Goal: Task Accomplishment & Management: Complete application form

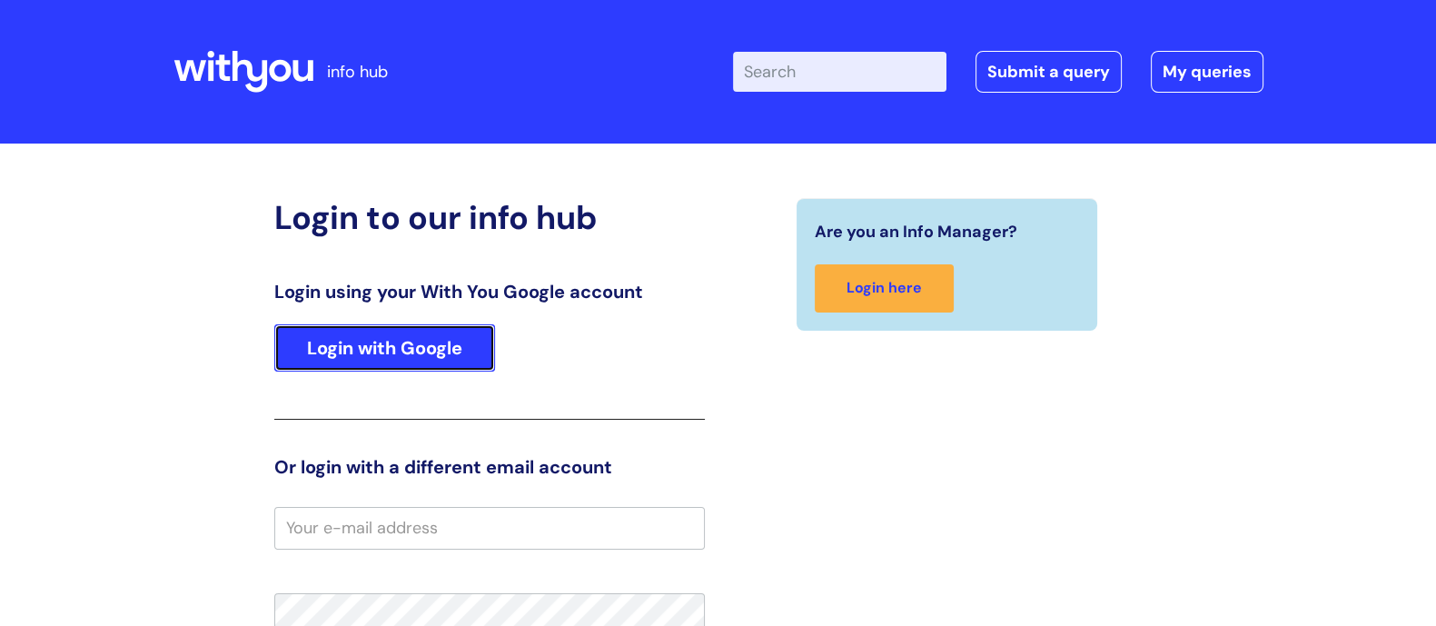
click at [345, 342] on link "Login with Google" at bounding box center [384, 347] width 221 height 47
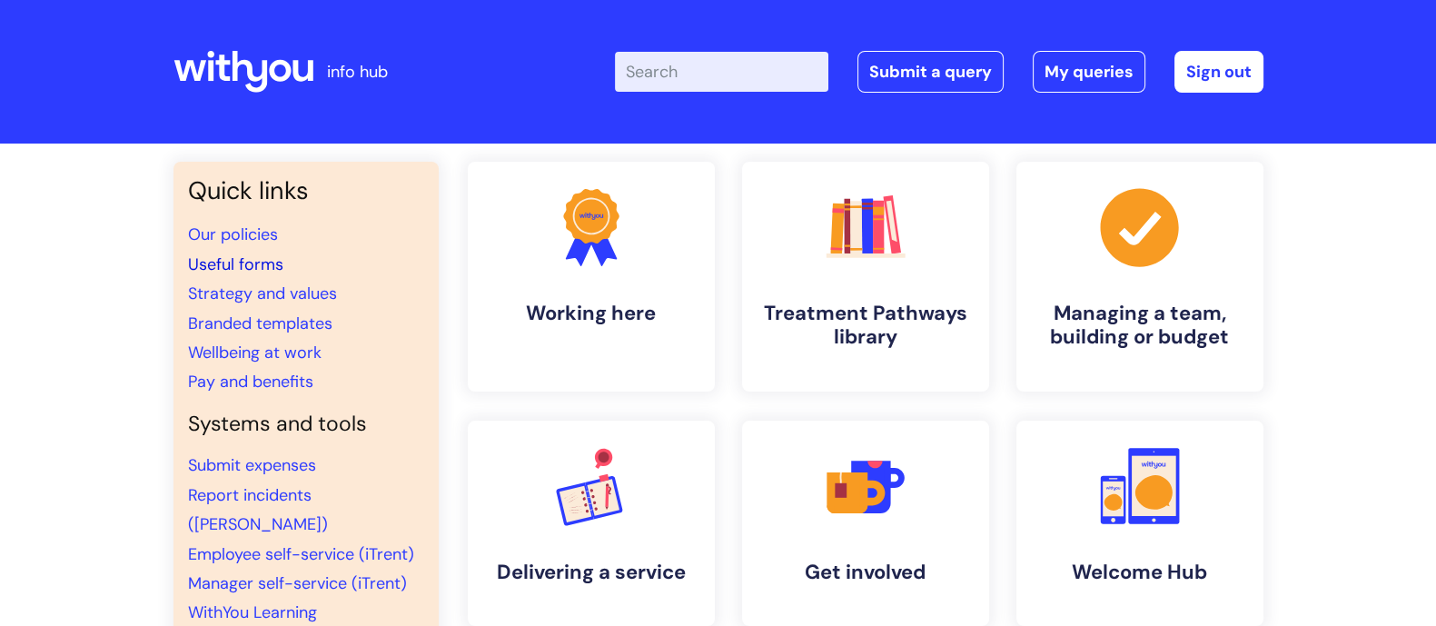
click at [227, 256] on link "Useful forms" at bounding box center [235, 264] width 95 height 22
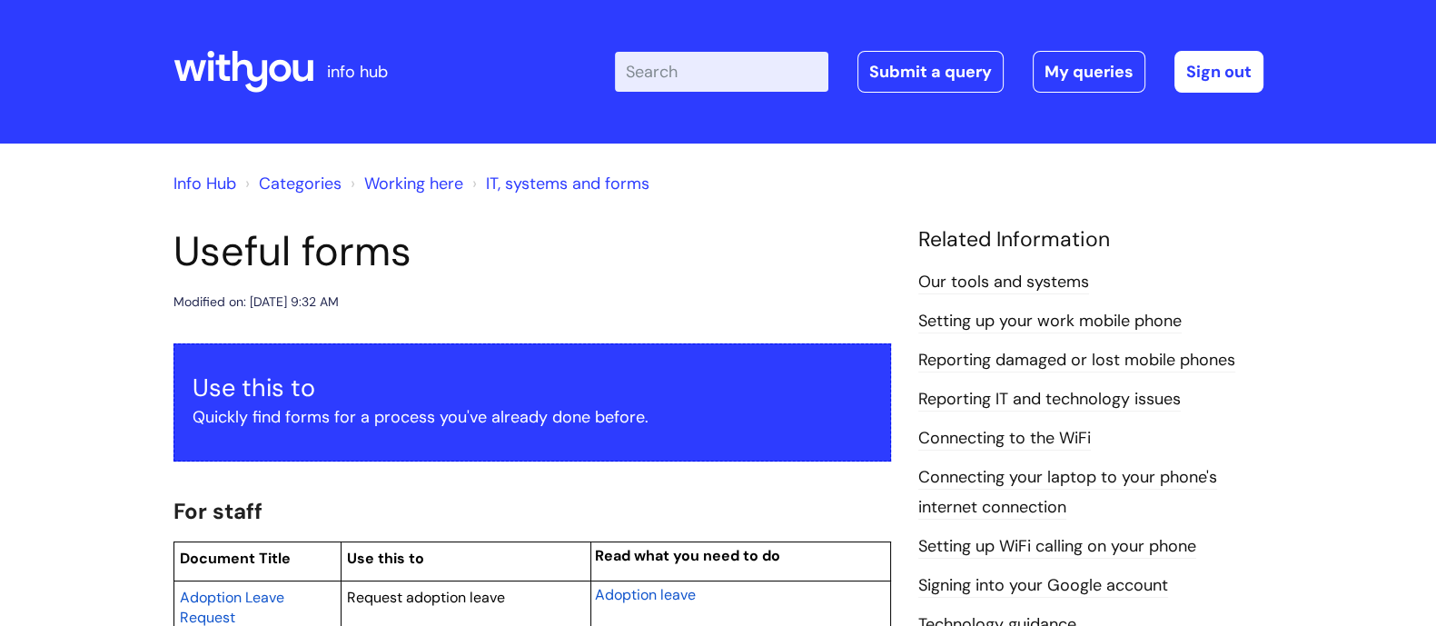
click at [692, 84] on input "Enter your search term here..." at bounding box center [721, 72] width 213 height 40
type input "declare another job"
click at [886, 65] on link "Submit a query" at bounding box center [930, 72] width 146 height 42
click at [320, 179] on link "Categories" at bounding box center [300, 184] width 83 height 22
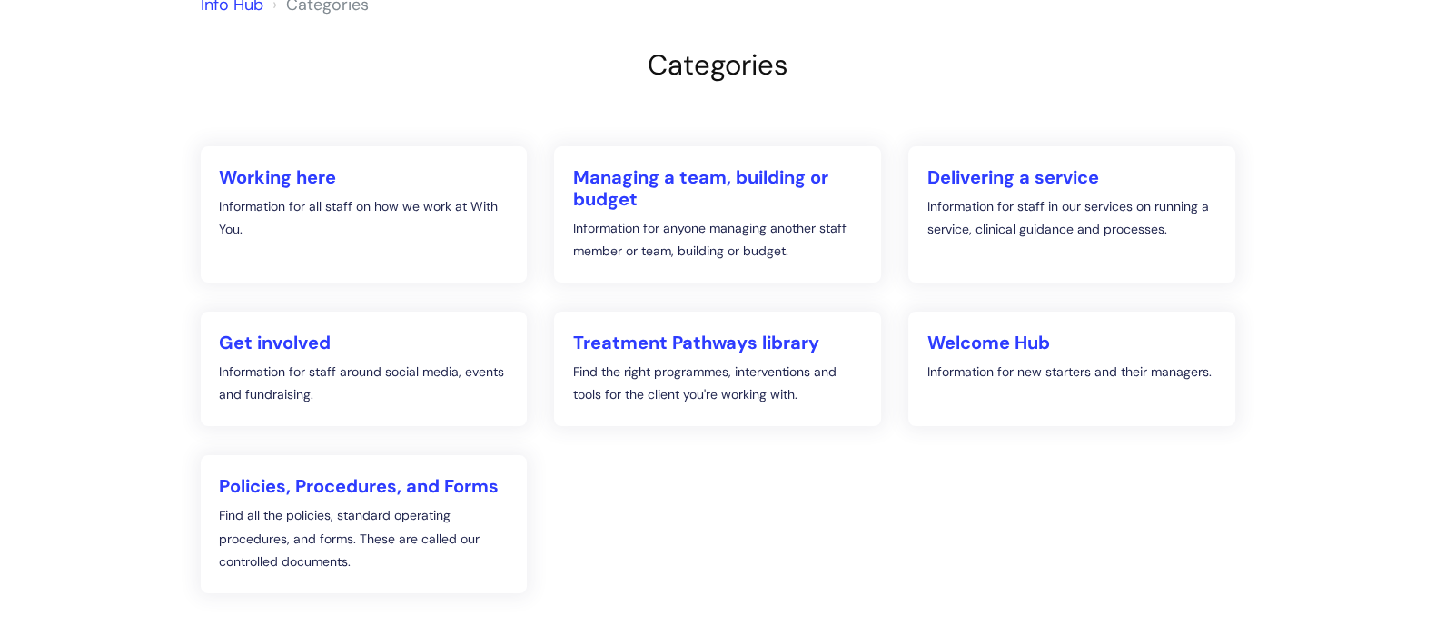
scroll to position [226, 0]
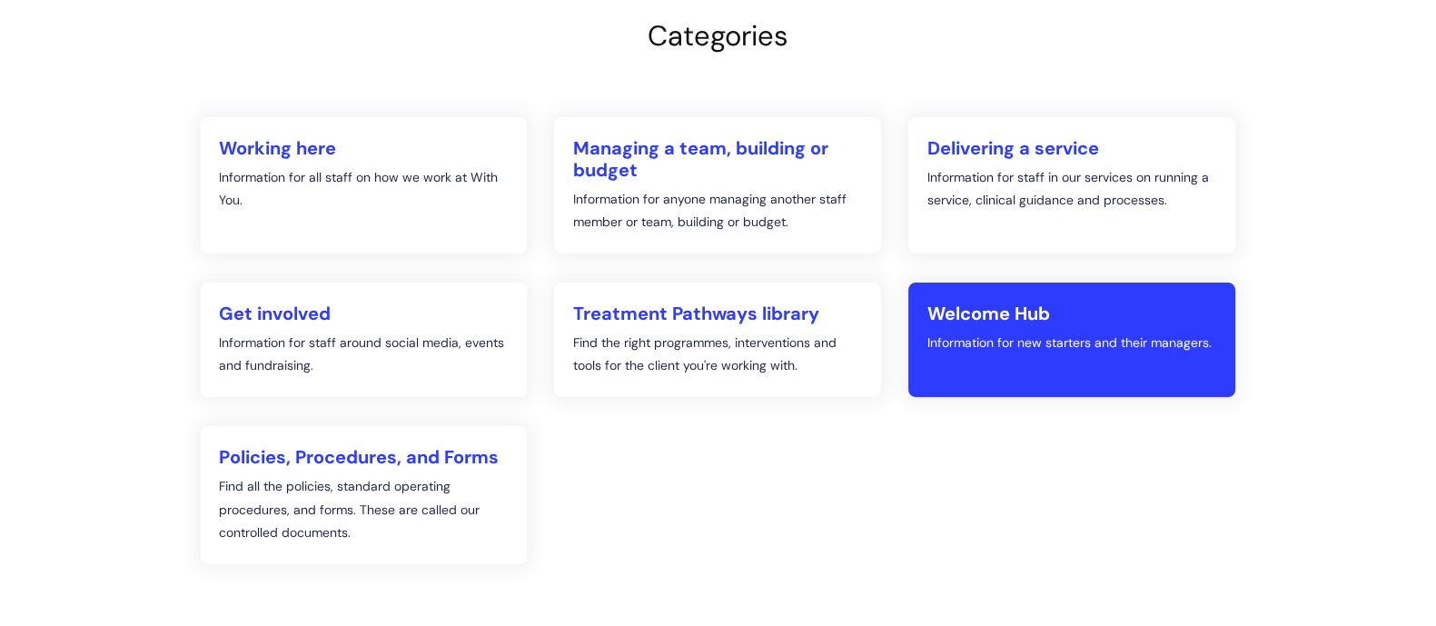
click at [952, 312] on h2 "Welcome Hub" at bounding box center [1071, 313] width 291 height 22
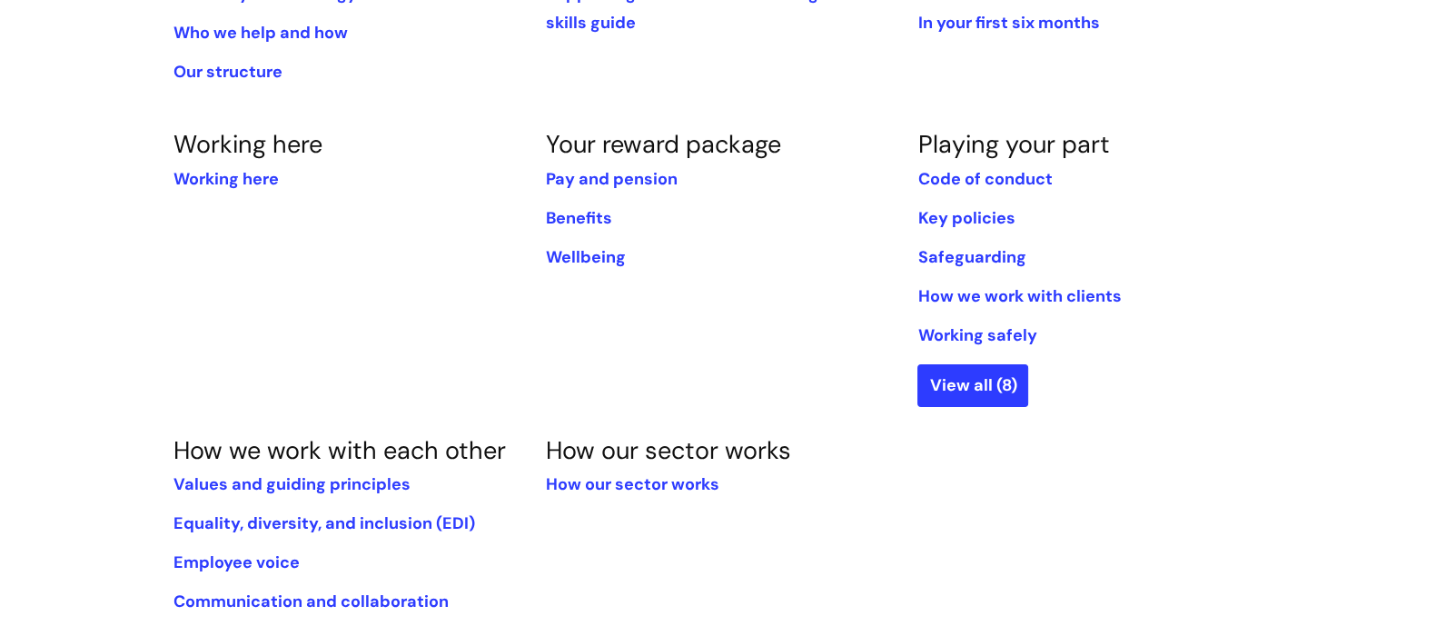
scroll to position [547, 0]
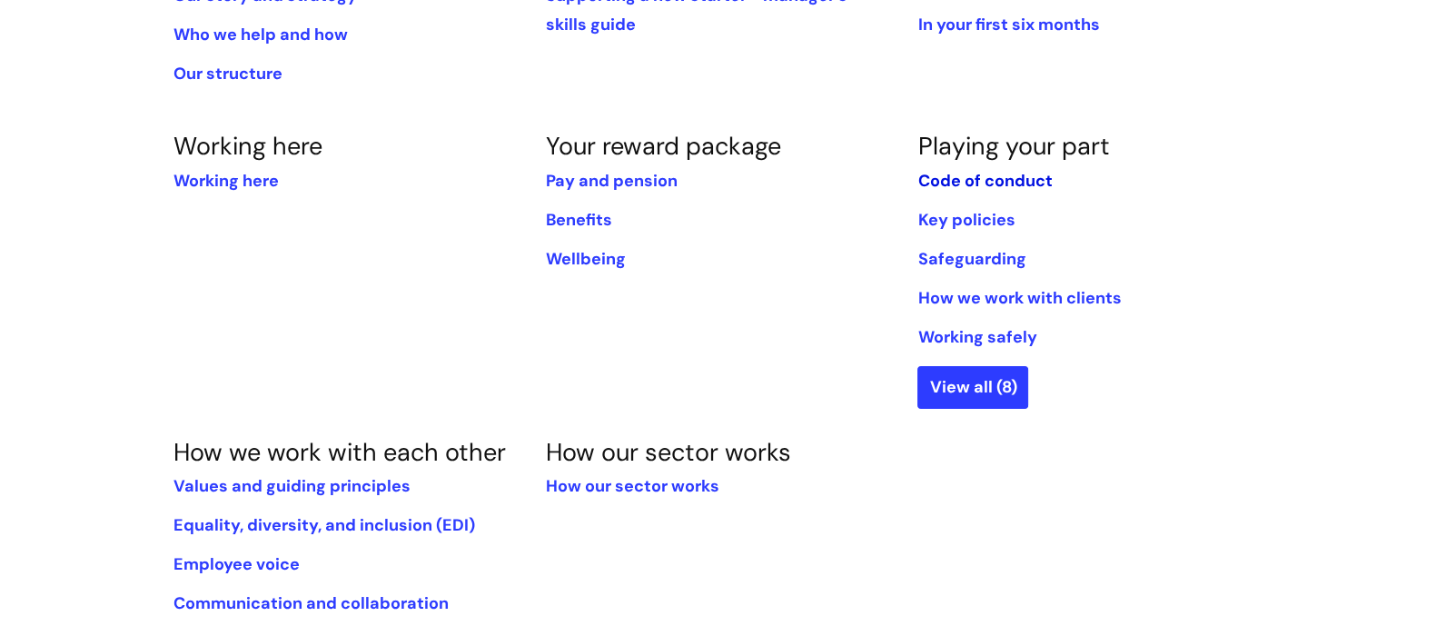
click at [971, 179] on link "Code of conduct" at bounding box center [984, 181] width 134 height 22
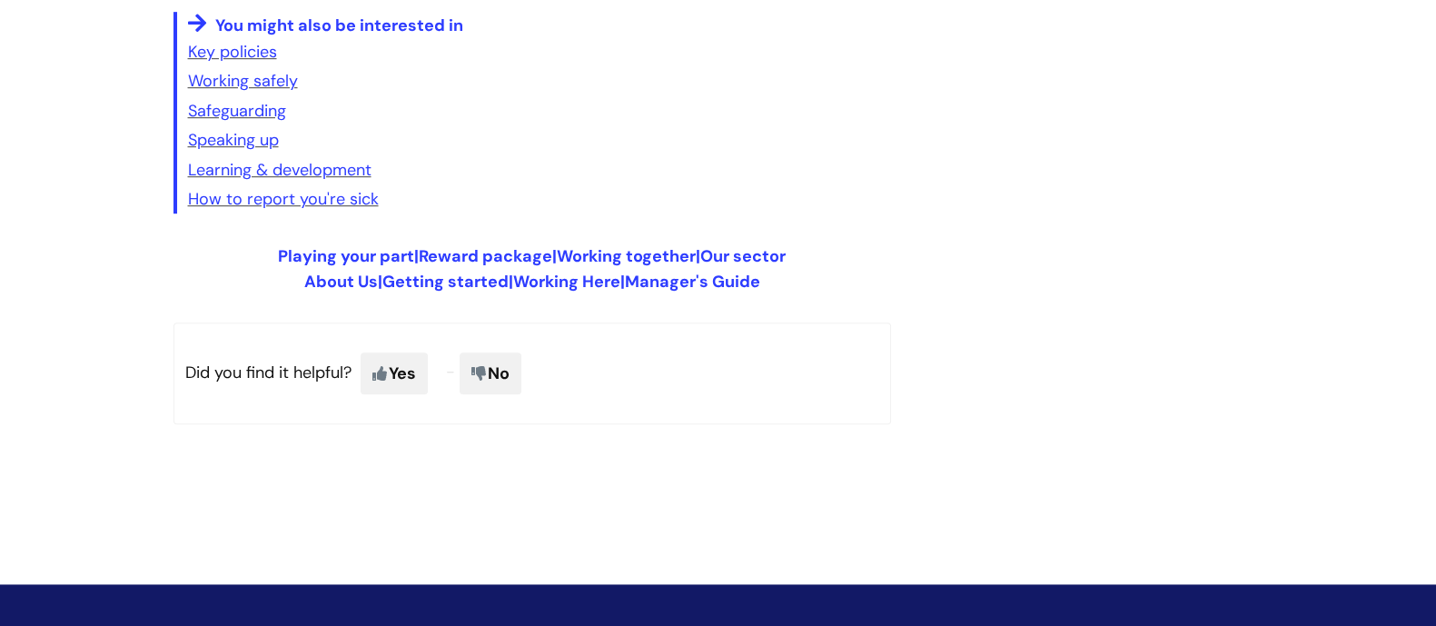
scroll to position [1474, 0]
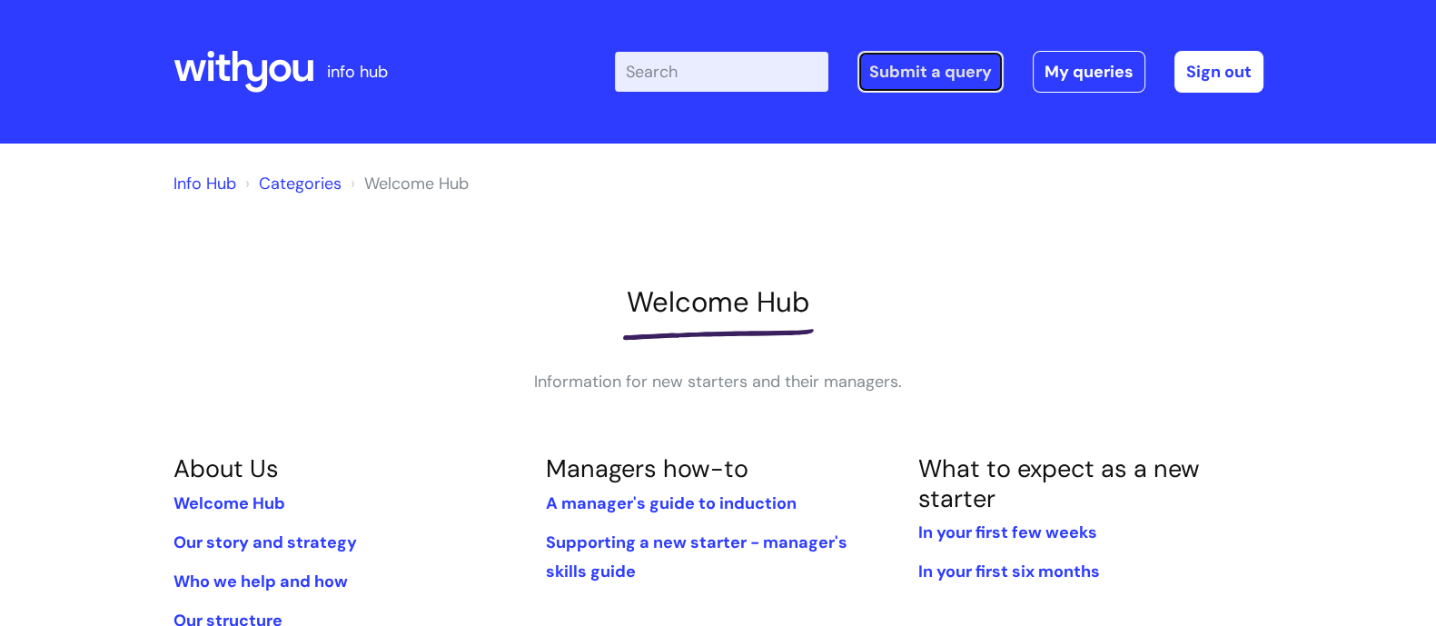
click at [927, 74] on link "Submit a query" at bounding box center [930, 72] width 146 height 42
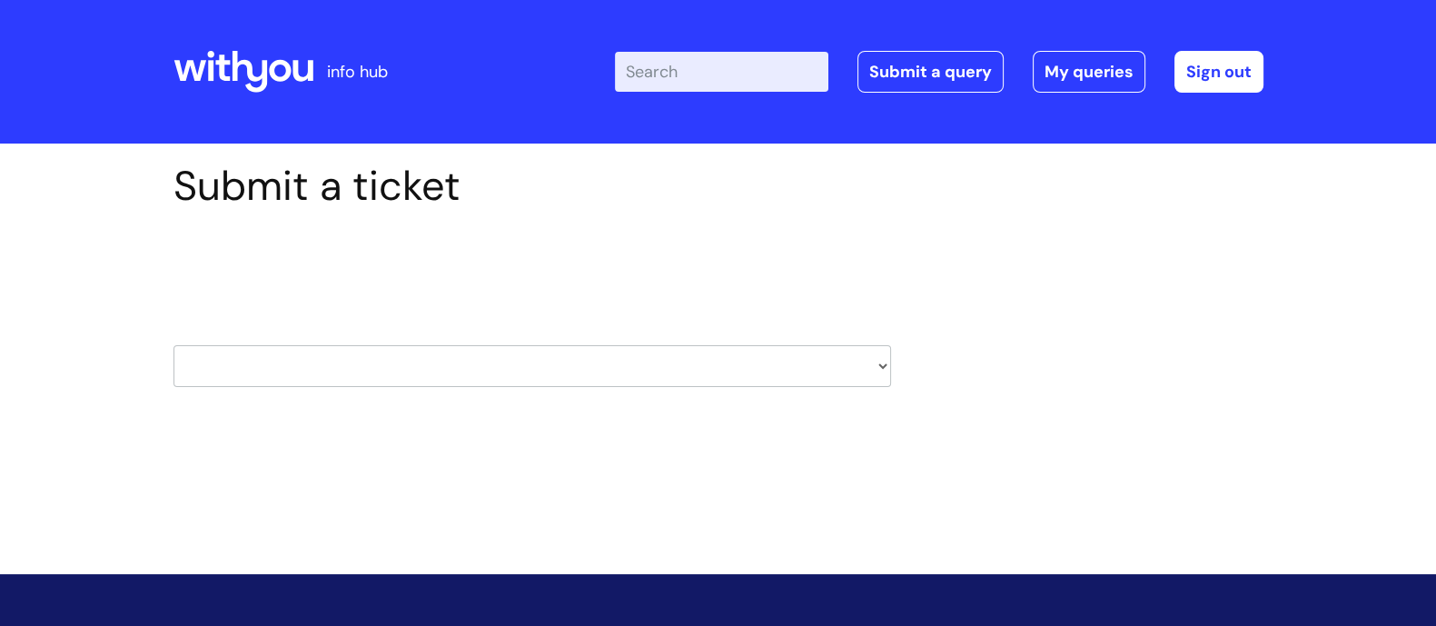
click at [871, 358] on select "HR / People IT and Support Clinical Drug Alerts Finance Accounts Data Support T…" at bounding box center [532, 366] width 718 height 42
select select "hr_/_people"
click at [173, 345] on select "HR / People IT and Support Clinical Drug Alerts Finance Accounts Data Support T…" at bounding box center [532, 366] width 718 height 42
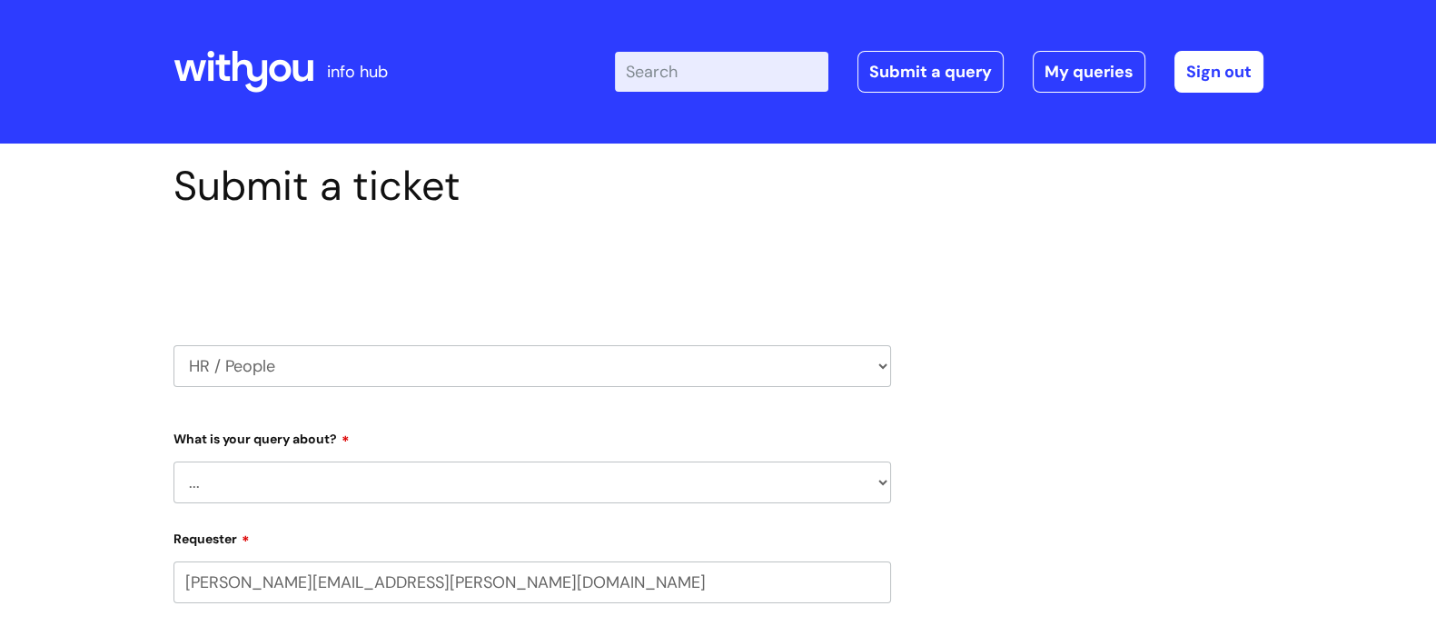
select select "80004157231"
click at [872, 478] on select "... Absence Query Holiday Query Employee change request General HR Query iTrent…" at bounding box center [532, 482] width 718 height 42
select select "New starter"
click at [173, 461] on select "... Absence Query Holiday Query Employee change request General HR Query iTrent…" at bounding box center [532, 482] width 718 height 42
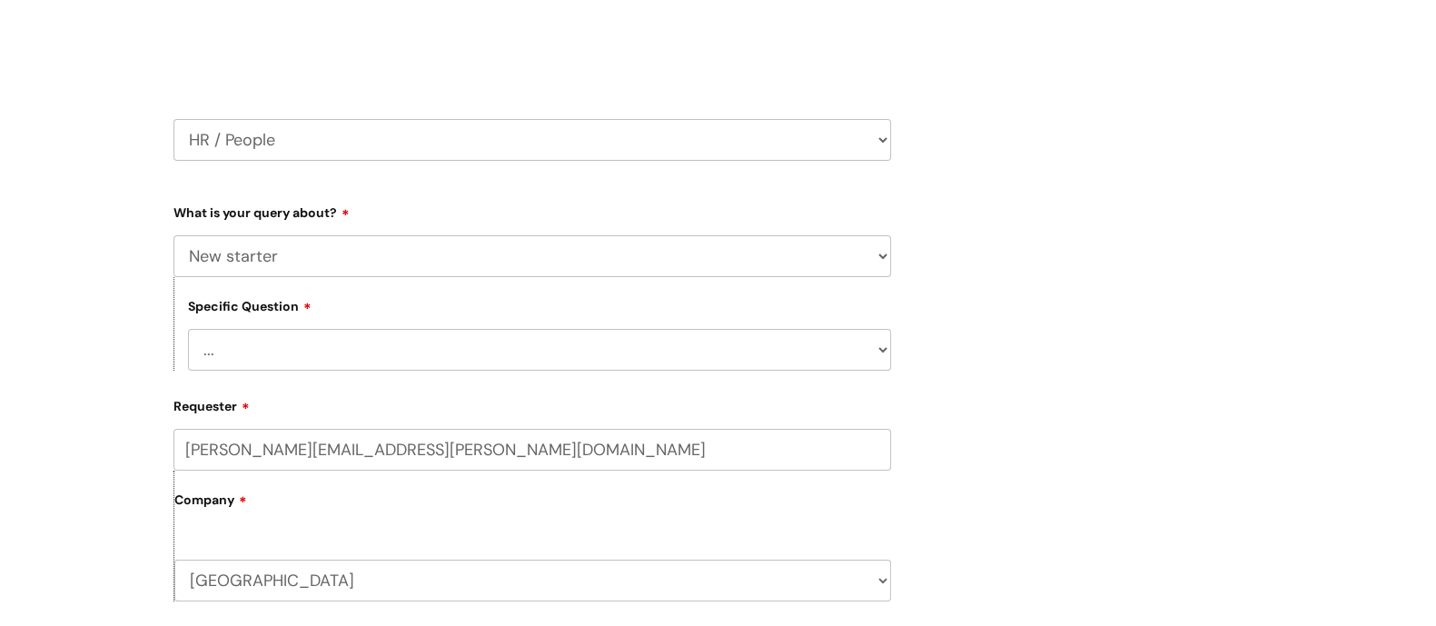
scroll to position [226, 0]
click at [866, 347] on select "... When will my new starter be processed on iTrent When will my new starter re…" at bounding box center [539, 350] width 703 height 42
click at [1180, 380] on div "Submit a ticket Select issue type HR / People IT and Support Clinical Drug Aler…" at bounding box center [718, 530] width 1117 height 1188
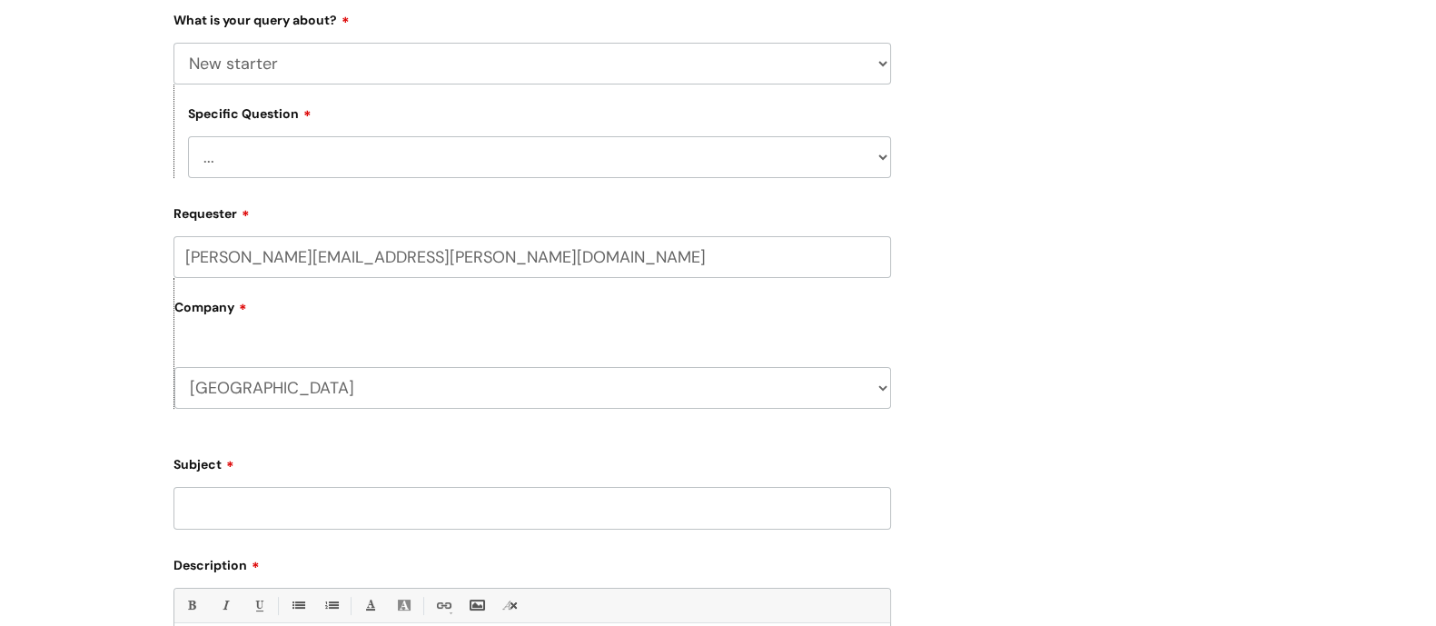
scroll to position [453, 0]
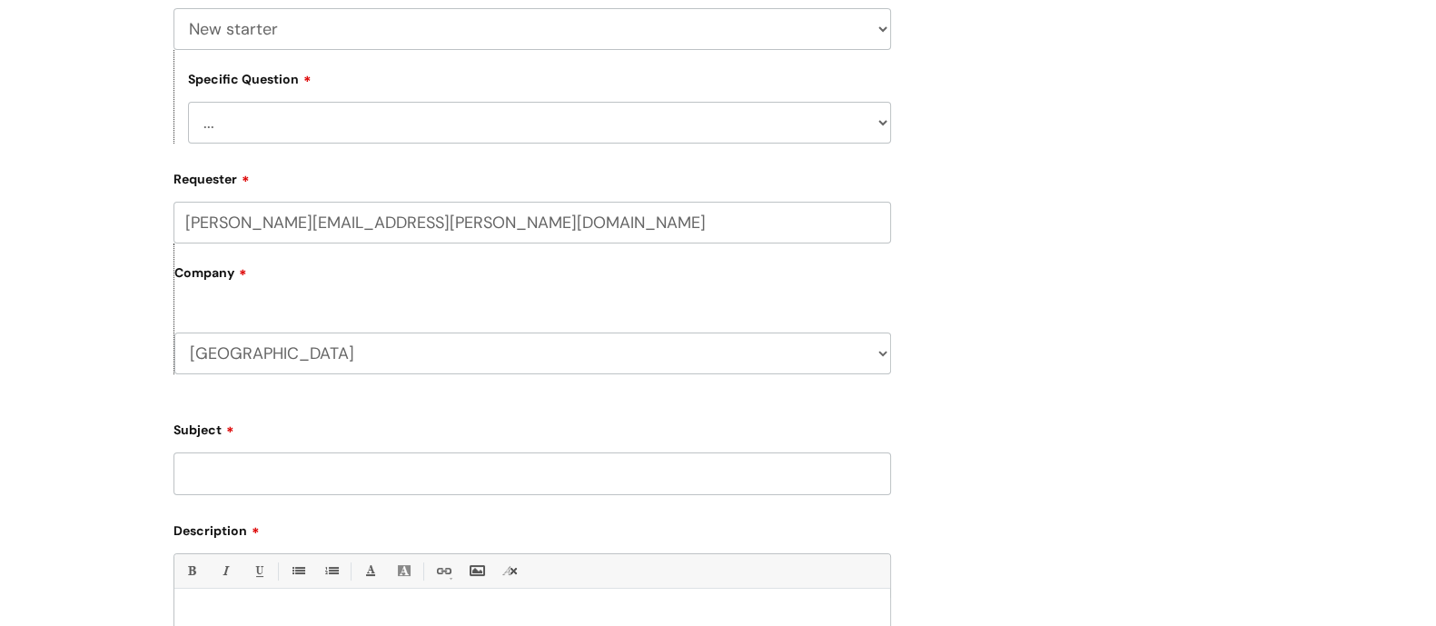
click at [321, 467] on input "Subject" at bounding box center [532, 473] width 718 height 42
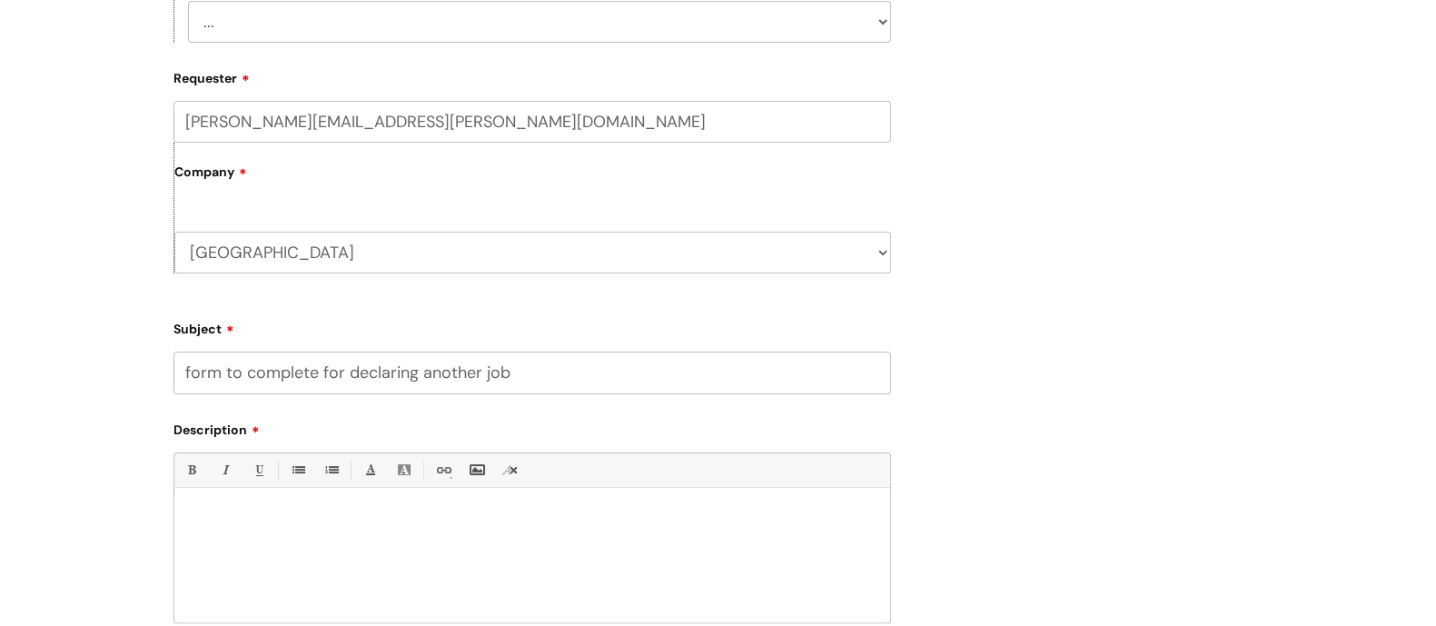
scroll to position [681, 0]
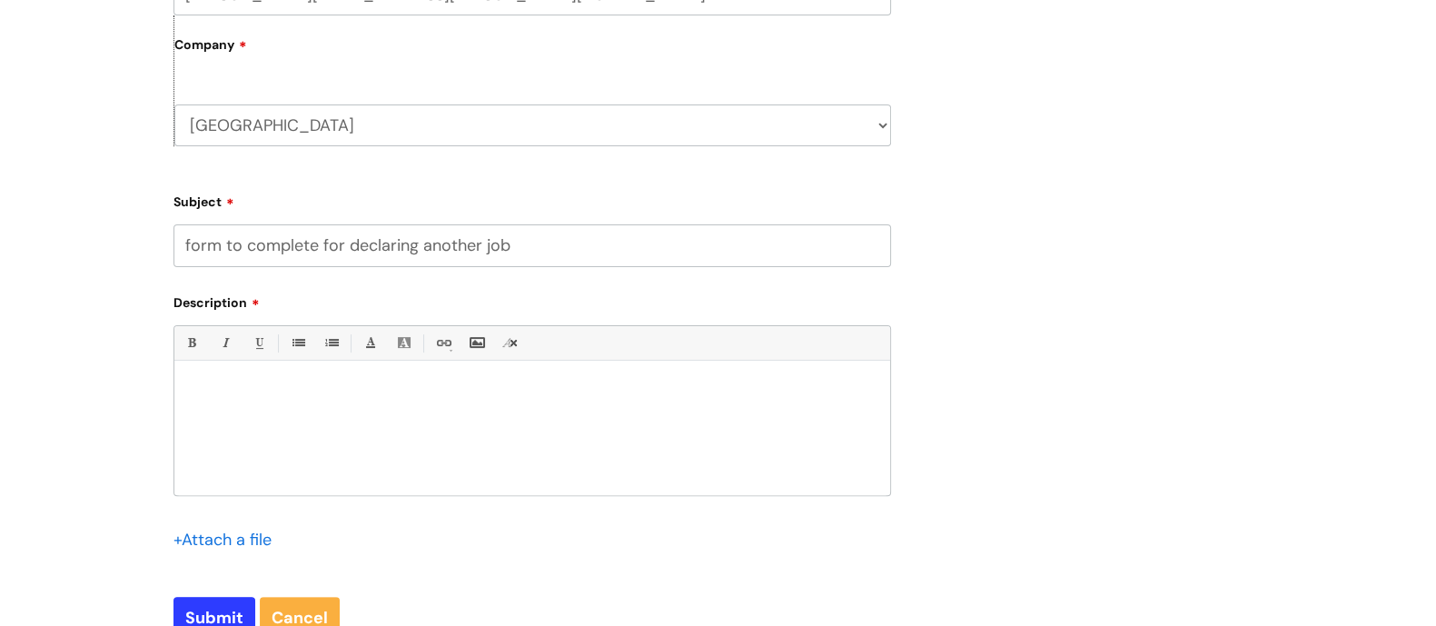
type input "form to complete for declaring another job"
click at [228, 361] on div "Bold (Ctrl-B) Italic (Ctrl-I) Underline(Ctrl-U) • Unordered List (Ctrl-Shift-7)…" at bounding box center [532, 410] width 718 height 171
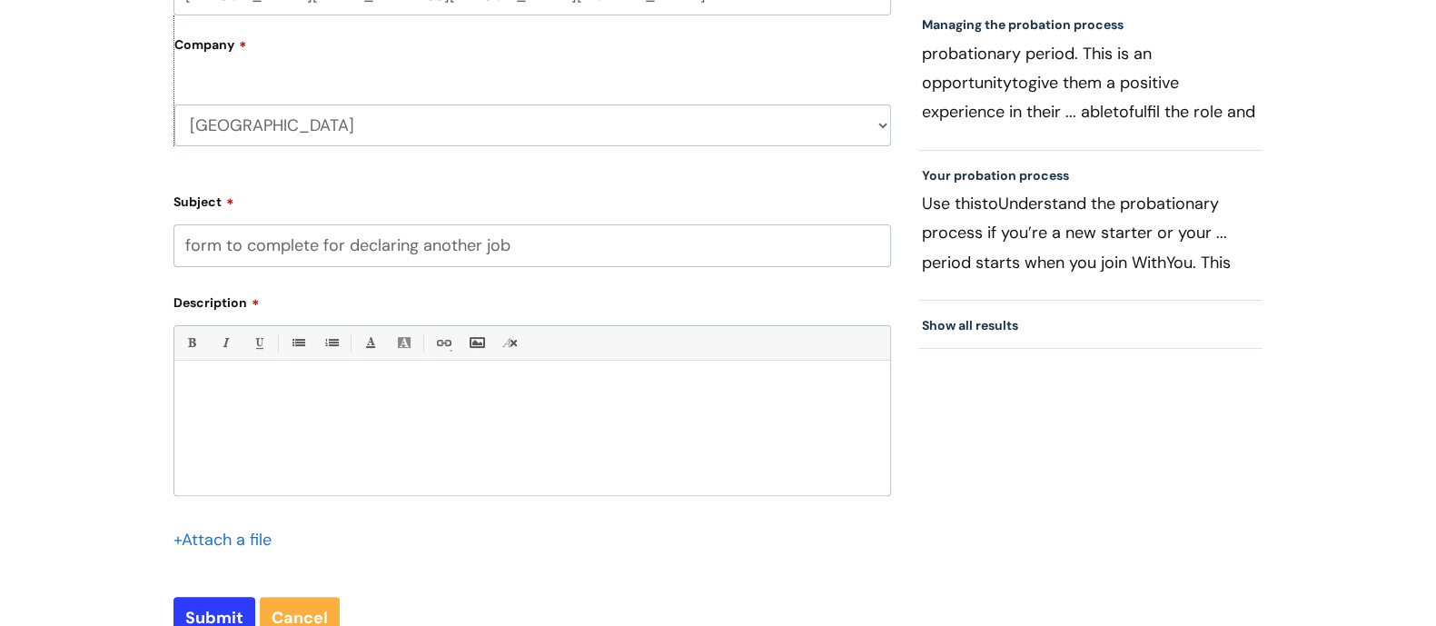
click at [203, 383] on p at bounding box center [532, 391] width 688 height 16
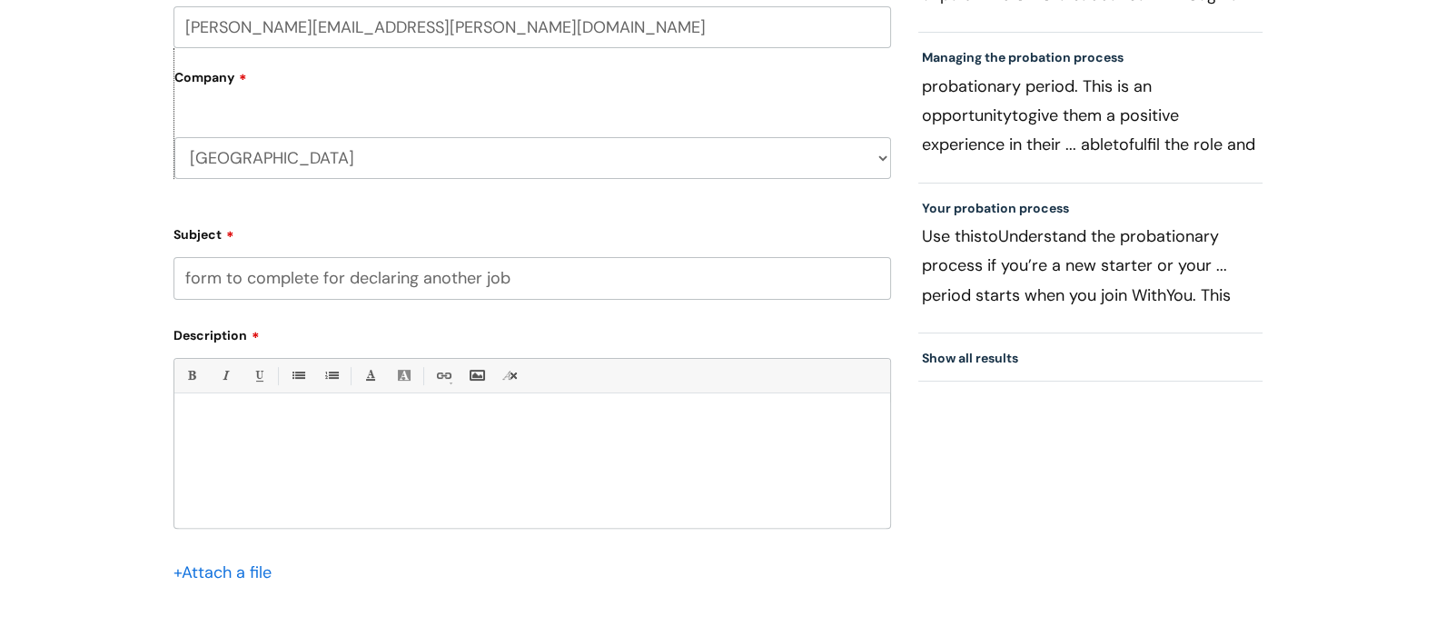
scroll to position [794, 0]
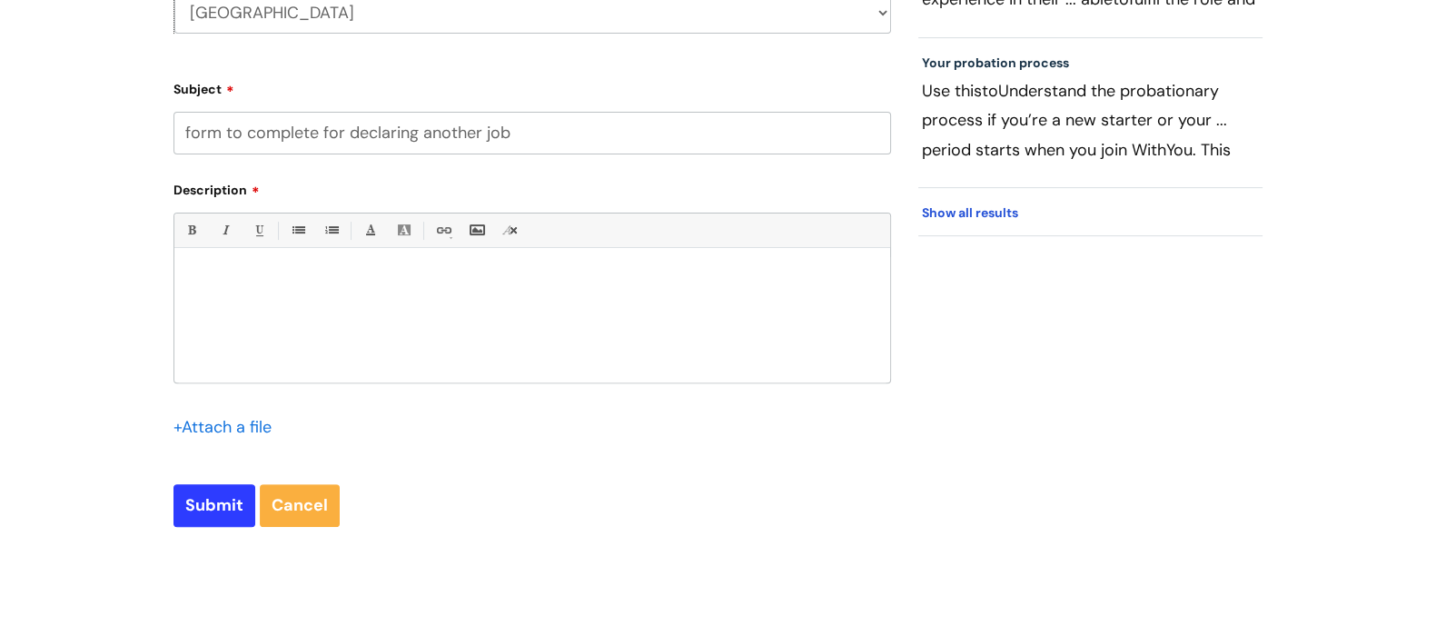
click at [970, 209] on link "Show all results" at bounding box center [970, 212] width 96 height 16
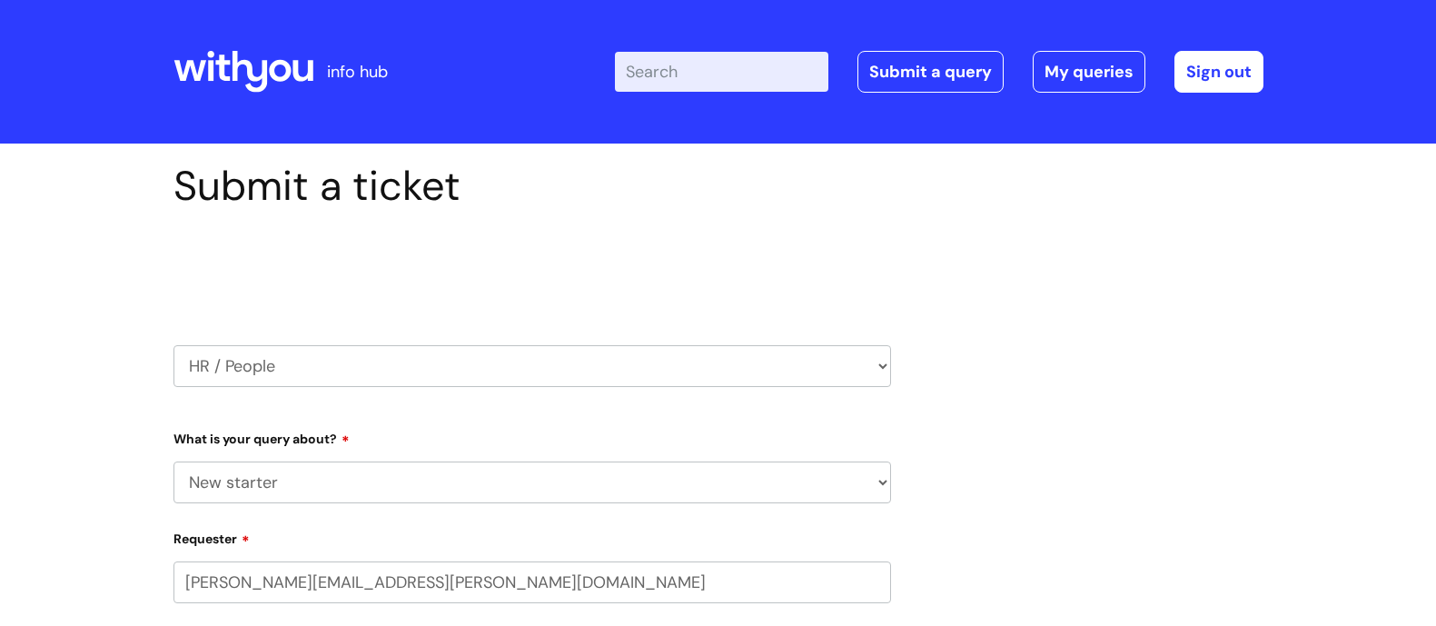
select select "New starter"
select select "80004157231"
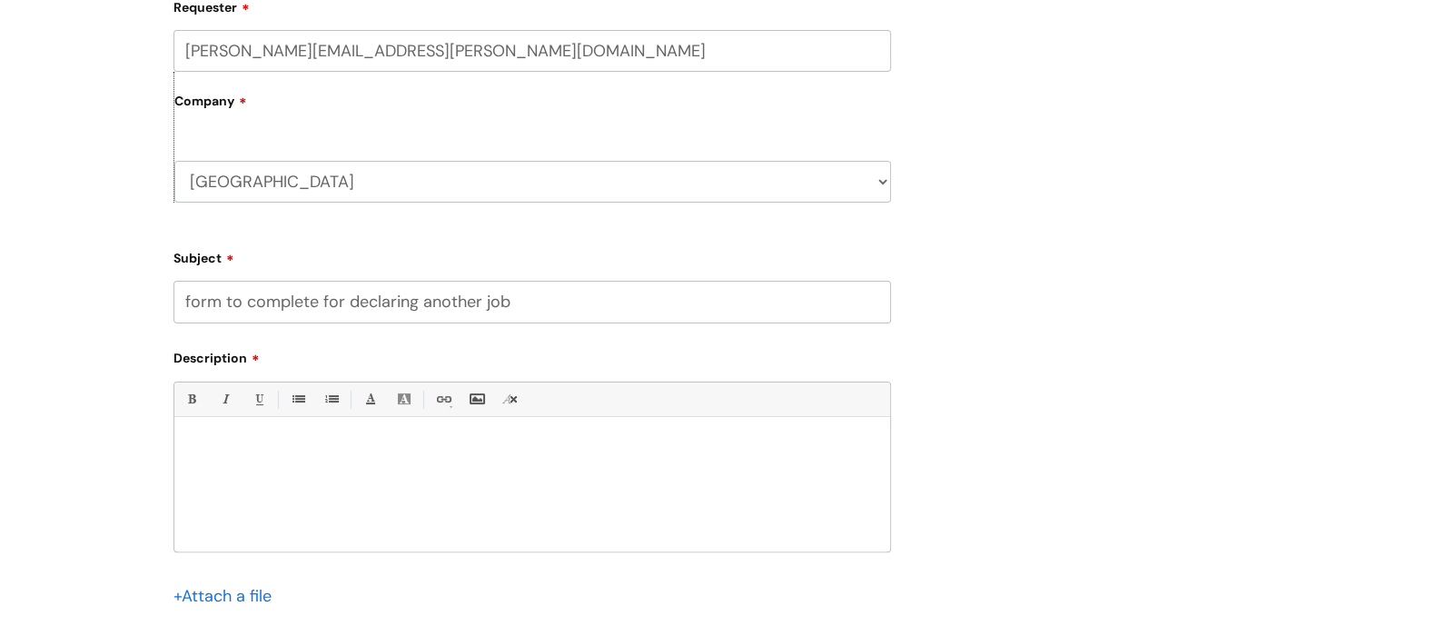
scroll to position [568, 0]
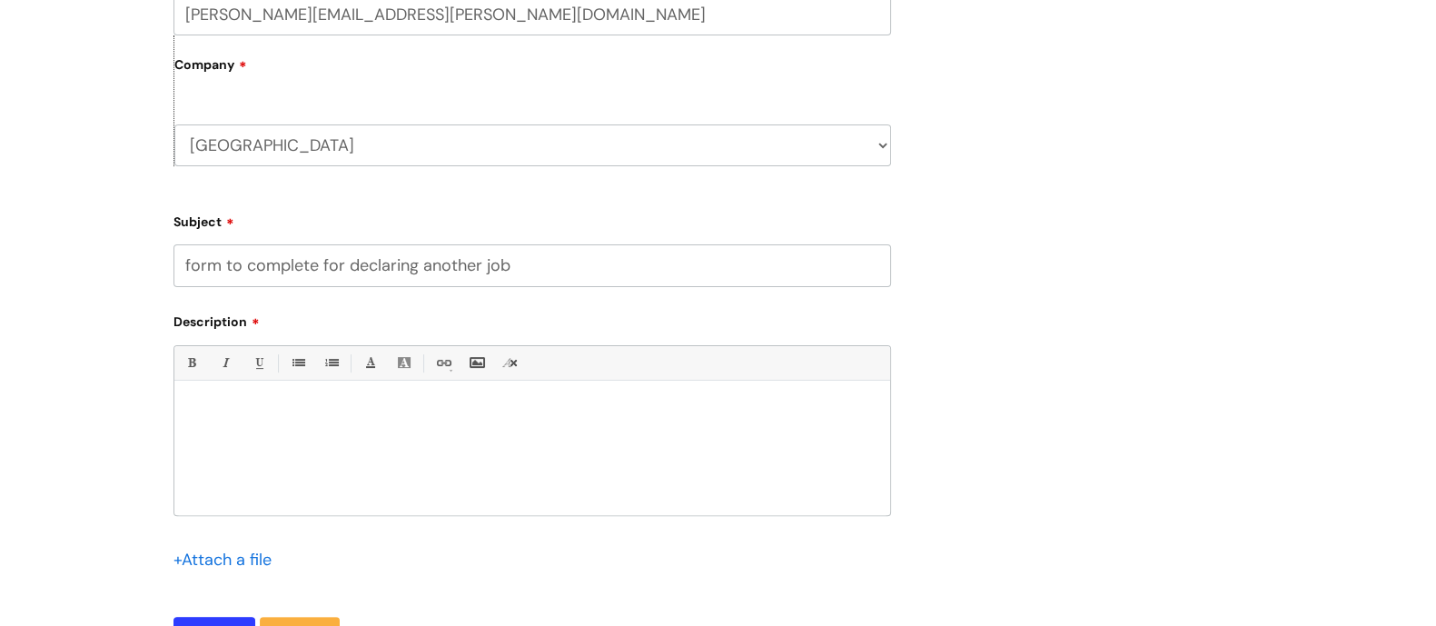
click at [330, 413] on p at bounding box center [532, 411] width 688 height 16
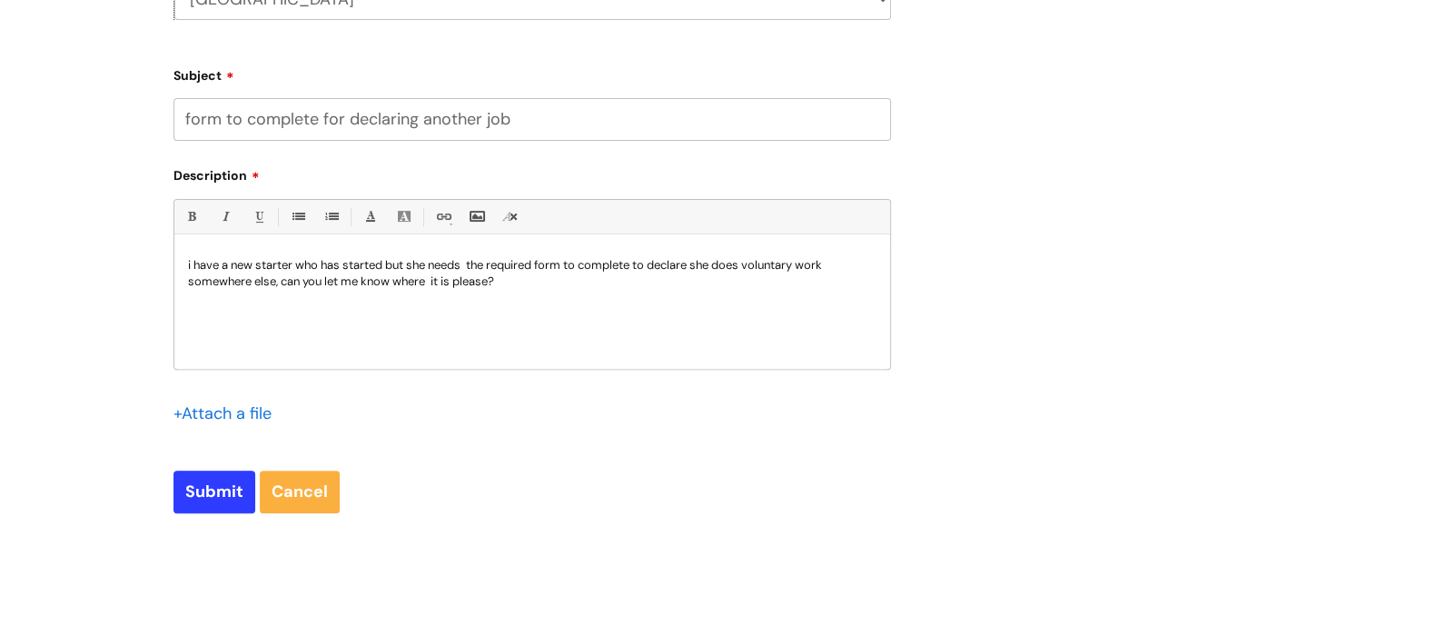
scroll to position [904, 0]
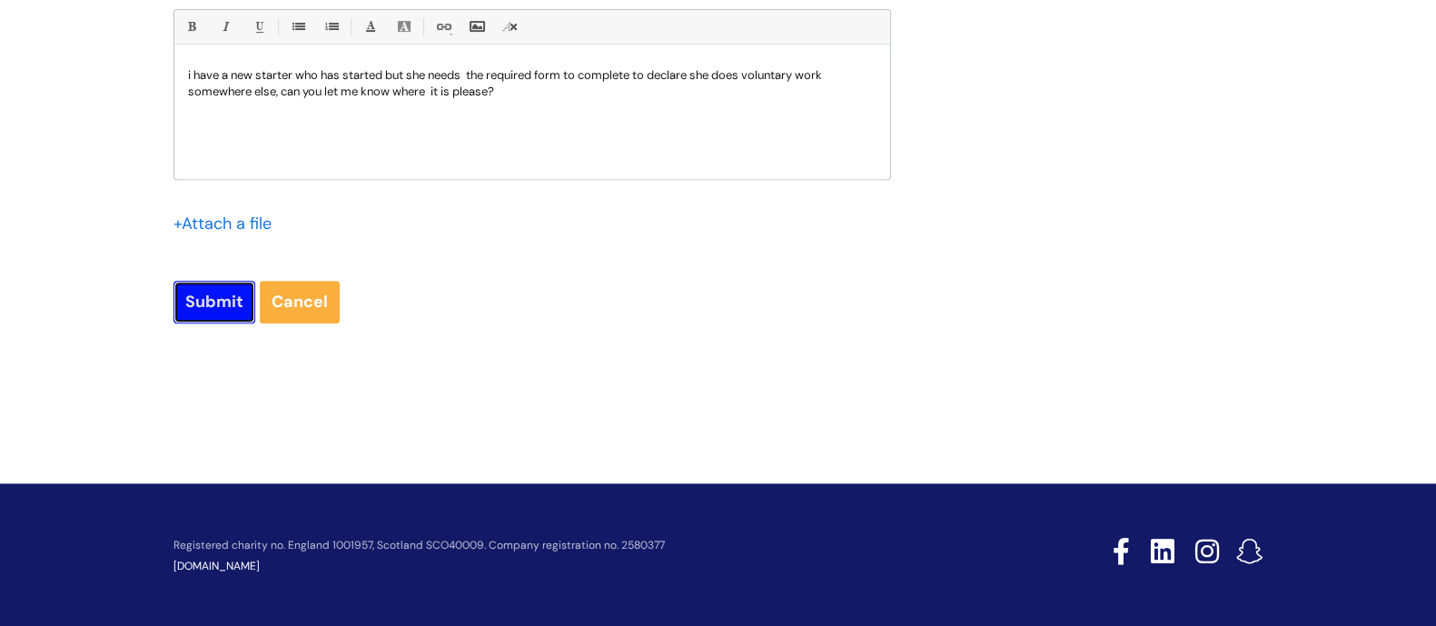
click at [213, 300] on input "Submit" at bounding box center [214, 302] width 82 height 42
type input "Please Wait..."
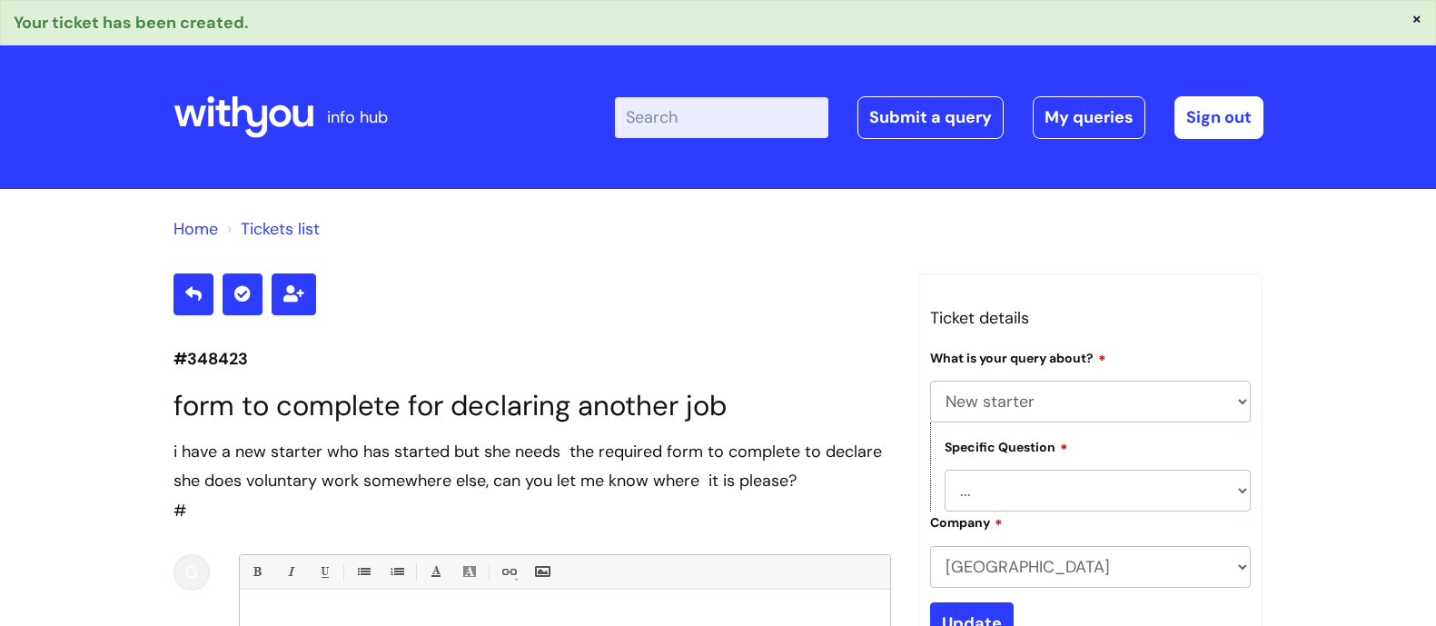
select select "New starter"
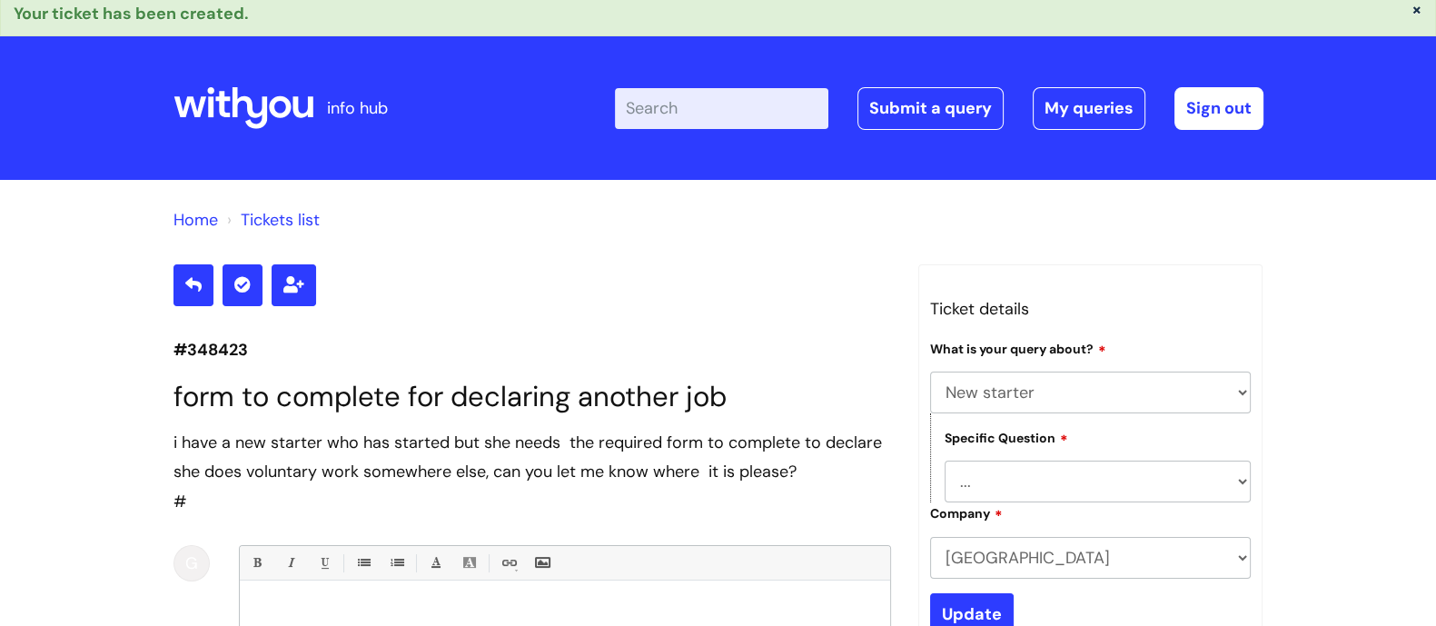
scroll to position [1, 0]
